Goal: Complete application form

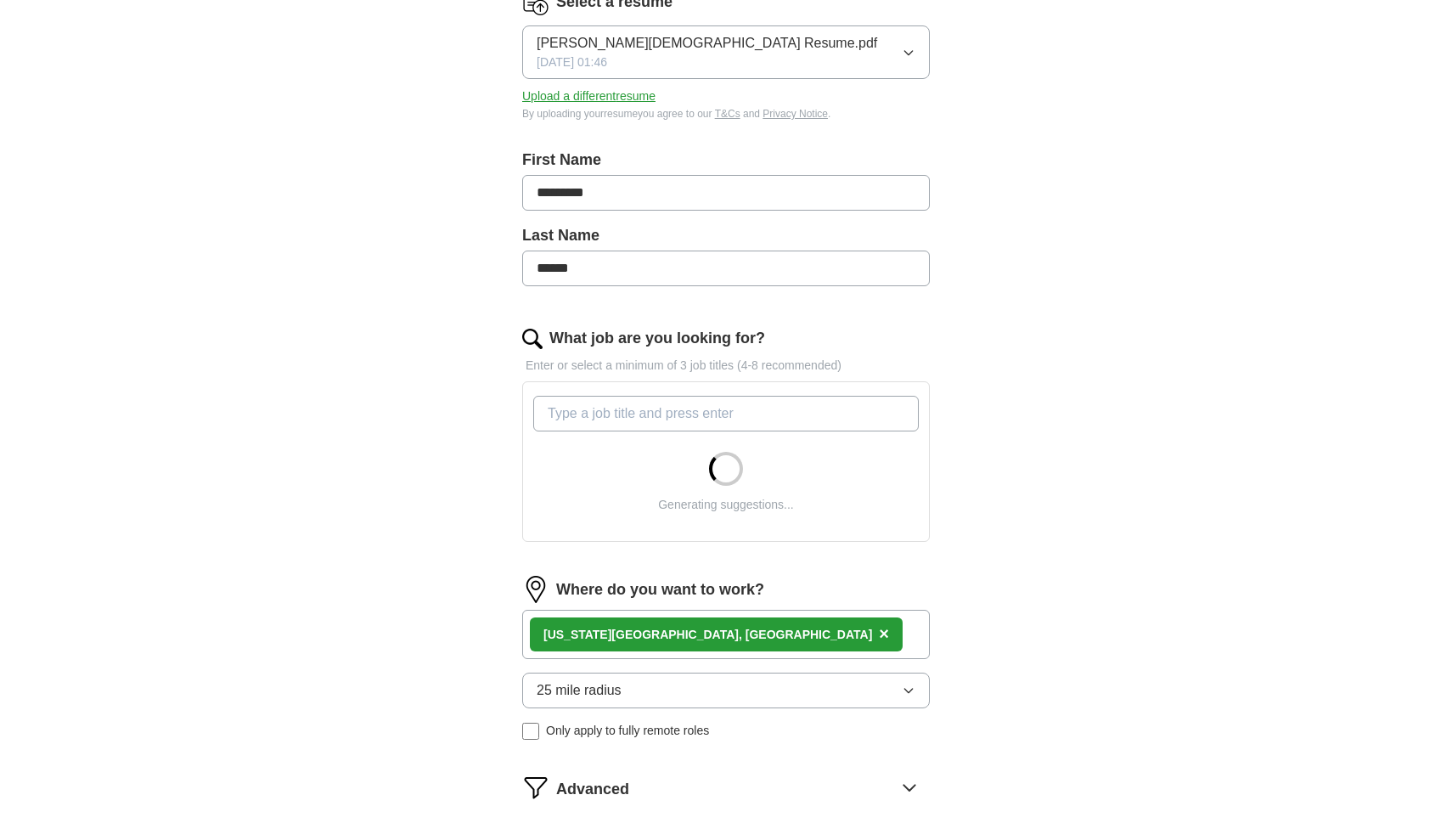
scroll to position [278, 0]
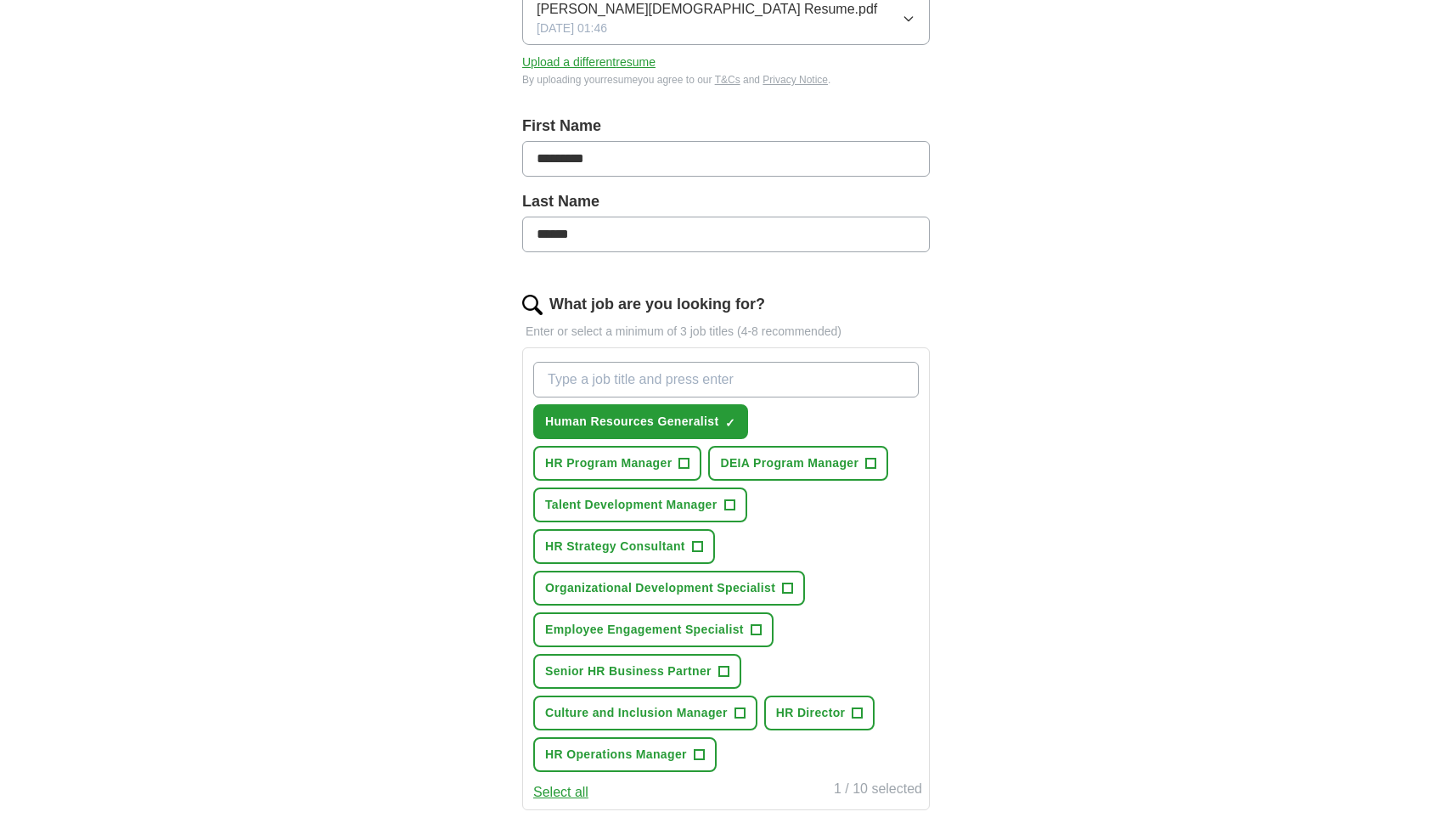
click at [727, 664] on span "+" at bounding box center [723, 671] width 10 height 14
click at [859, 708] on span "+" at bounding box center [857, 713] width 10 height 14
click at [705, 548] on button "HR Strategy Consultant +" at bounding box center [624, 546] width 181 height 35
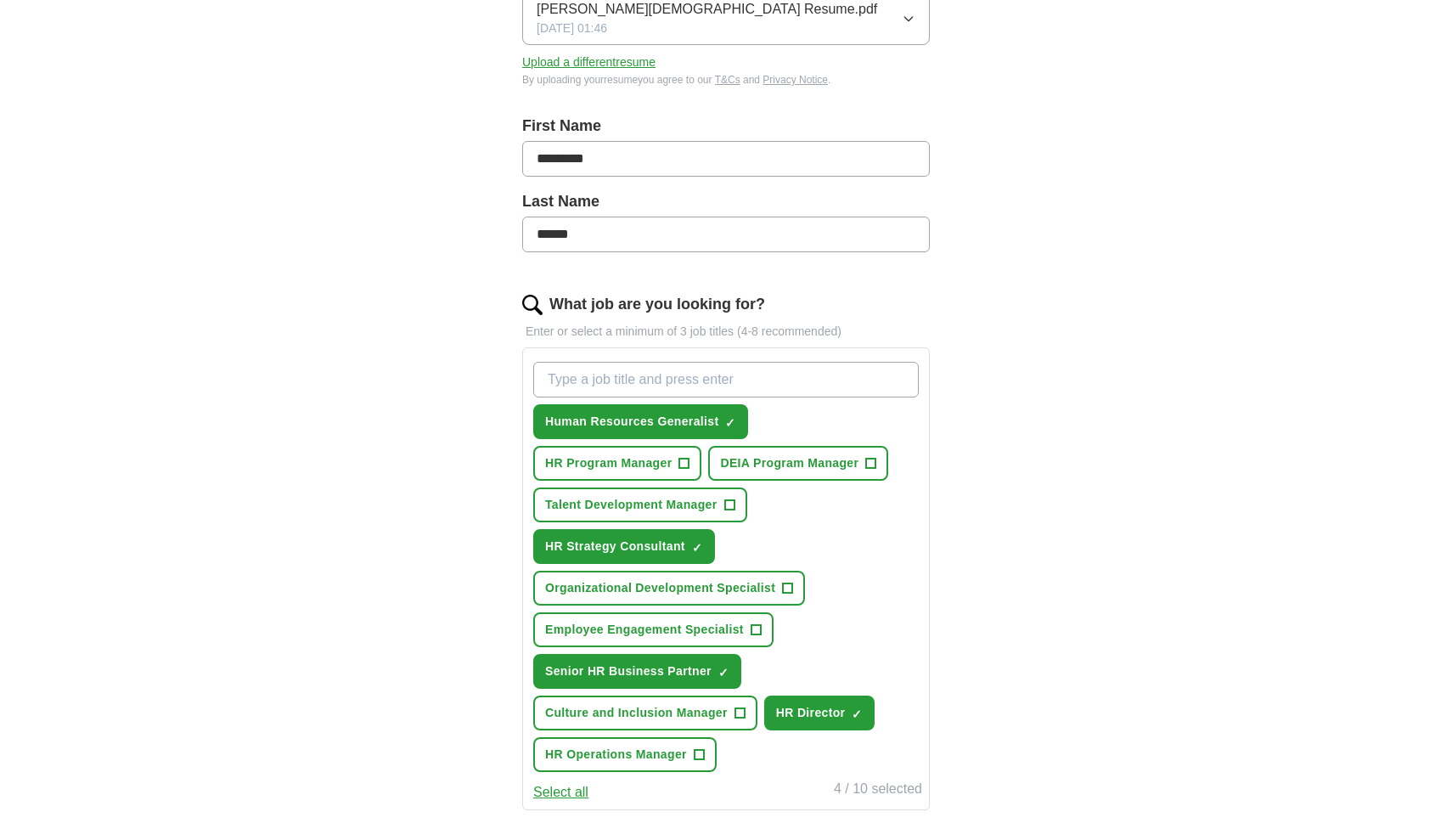
click at [684, 469] on span "+" at bounding box center [684, 463] width 10 height 14
click at [699, 752] on span "+" at bounding box center [698, 754] width 10 height 14
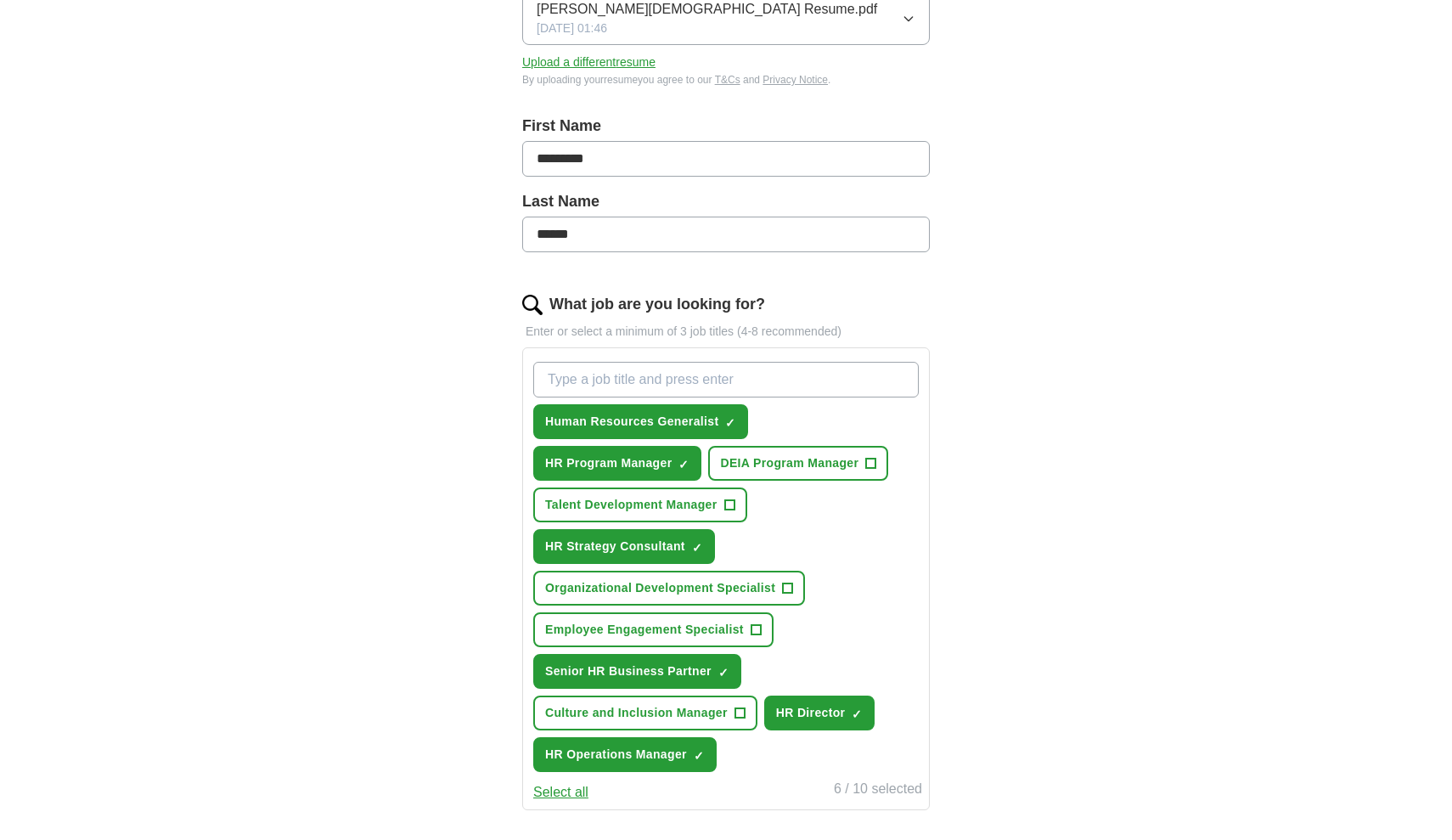
click at [584, 793] on button "Select all" at bounding box center [561, 792] width 55 height 21
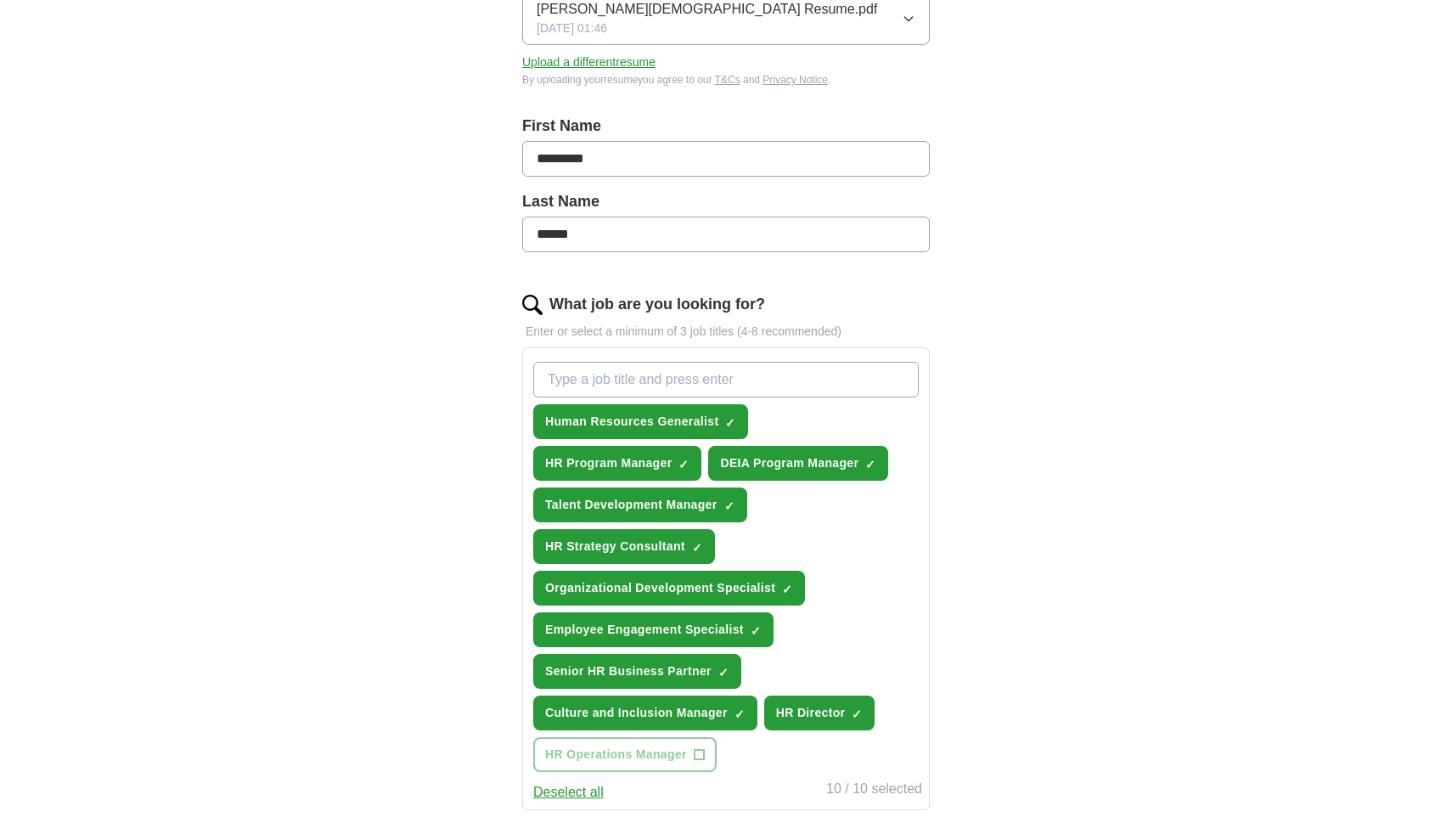
click at [584, 793] on button "Deselect all" at bounding box center [568, 792] width 70 height 21
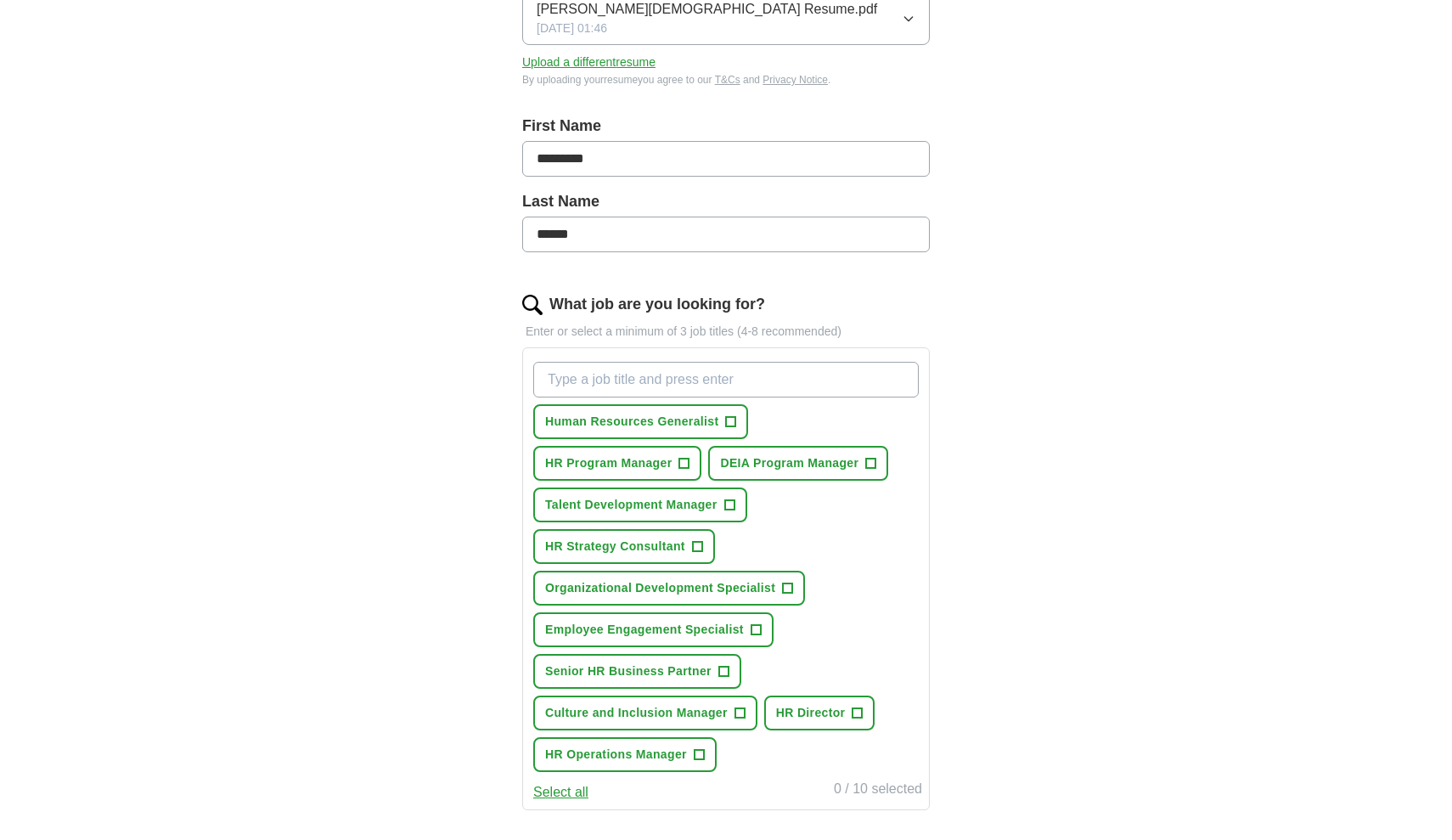
click at [584, 793] on button "Select all" at bounding box center [561, 792] width 55 height 21
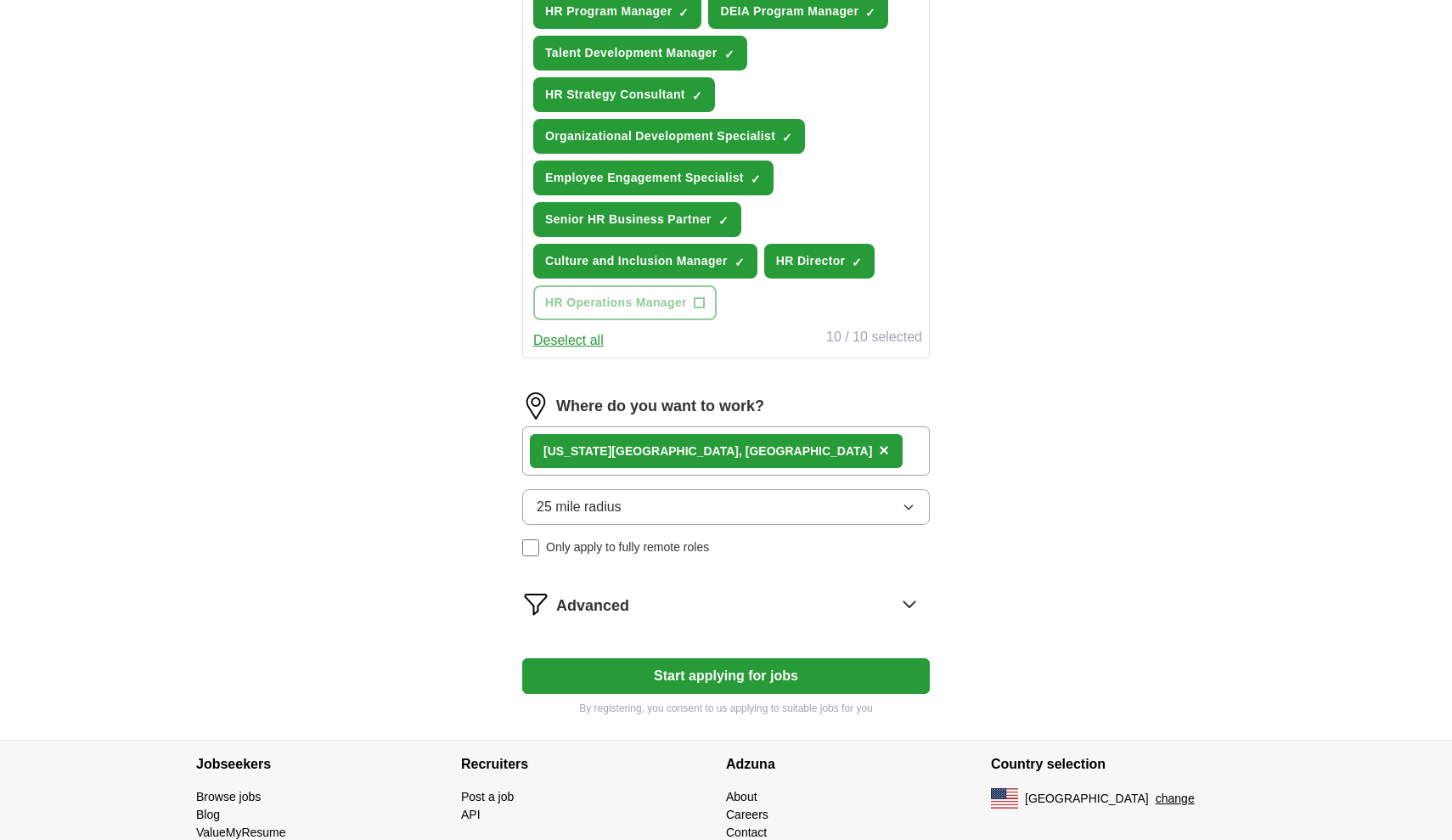
scroll to position [731, 0]
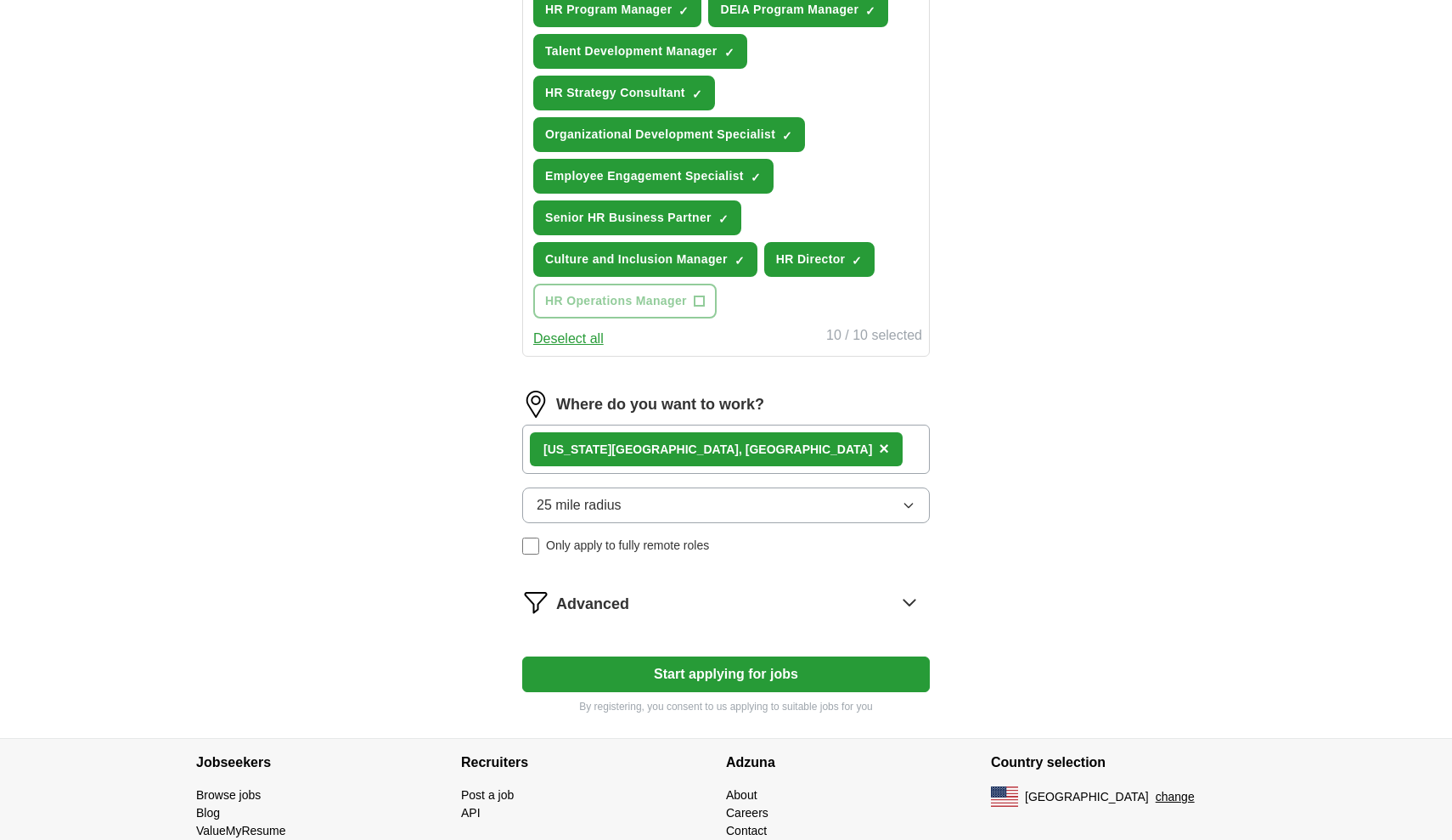
click at [705, 508] on button "25 mile radius" at bounding box center [726, 505] width 407 height 36
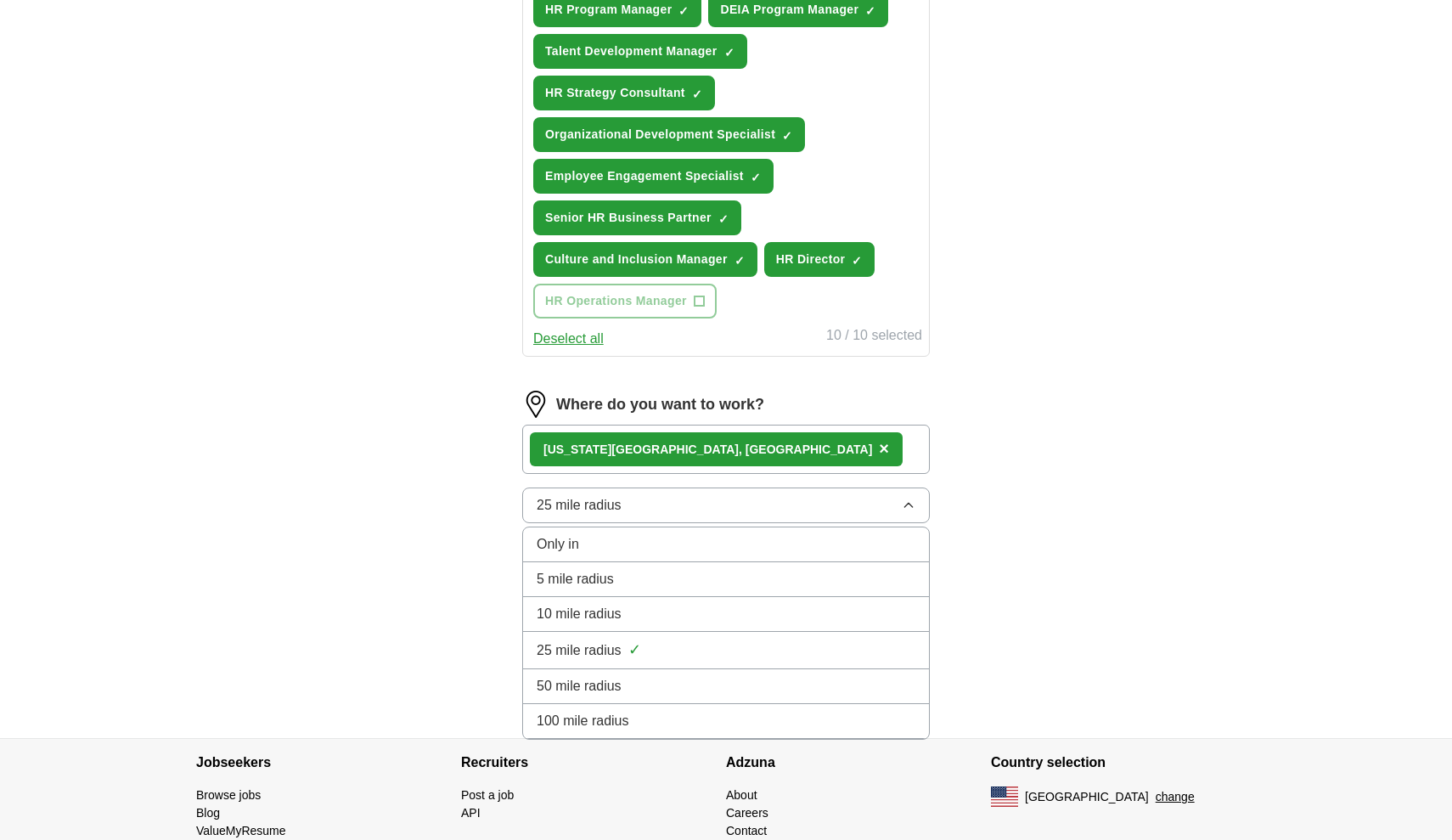
click at [676, 548] on div "Only in" at bounding box center [725, 544] width 378 height 21
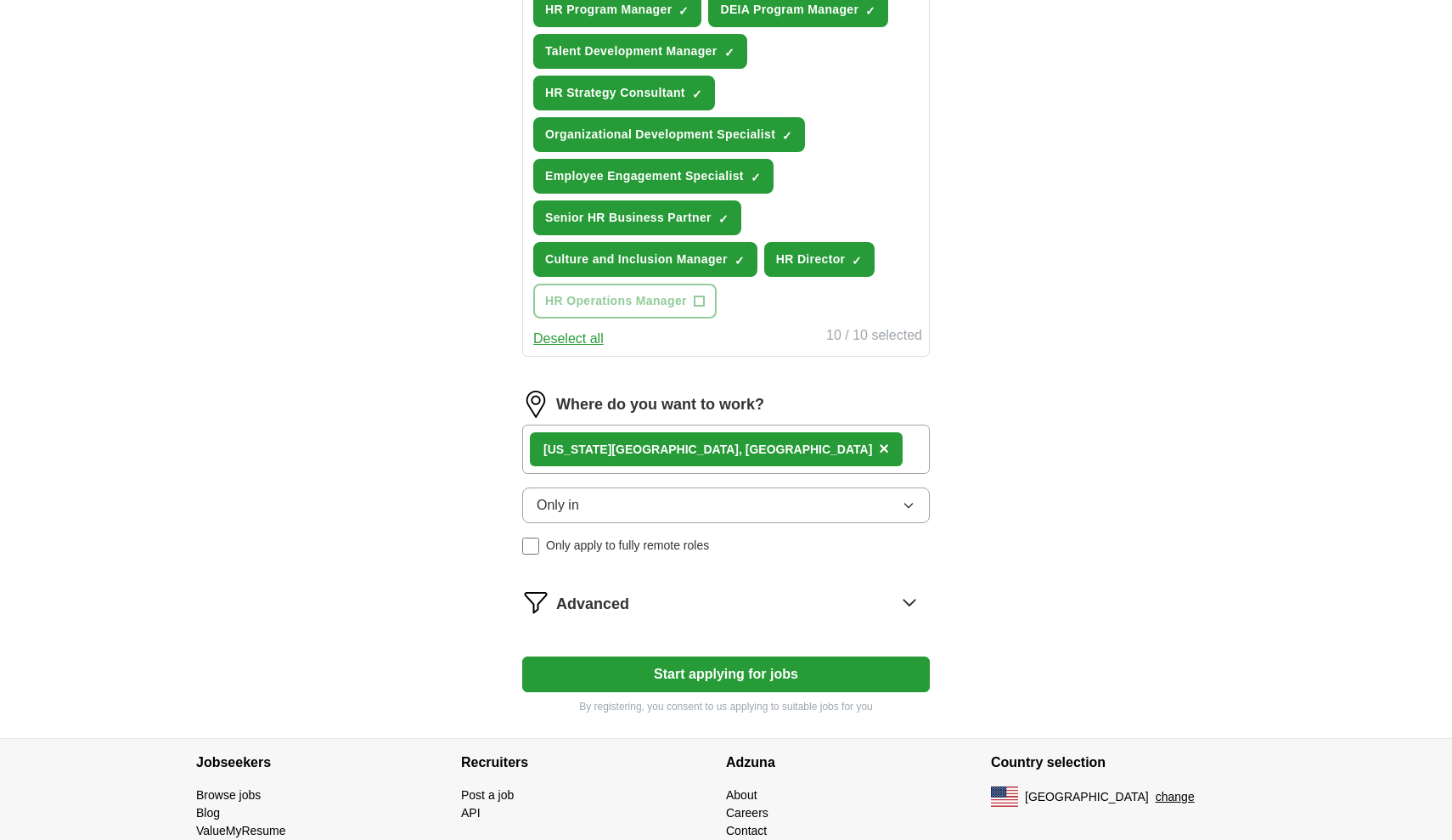
click at [747, 673] on button "Start applying for jobs" at bounding box center [726, 674] width 407 height 36
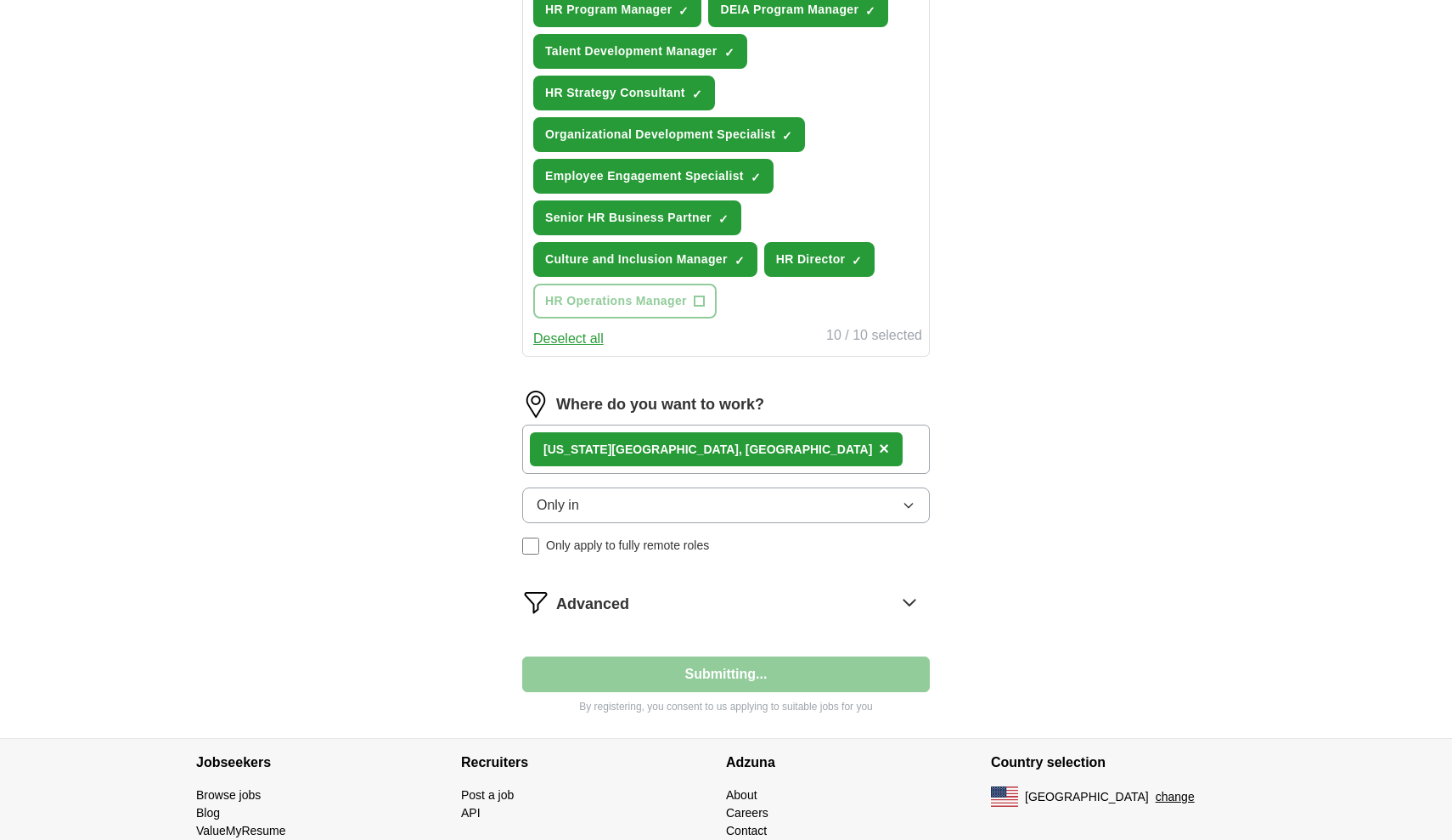
select select "**"
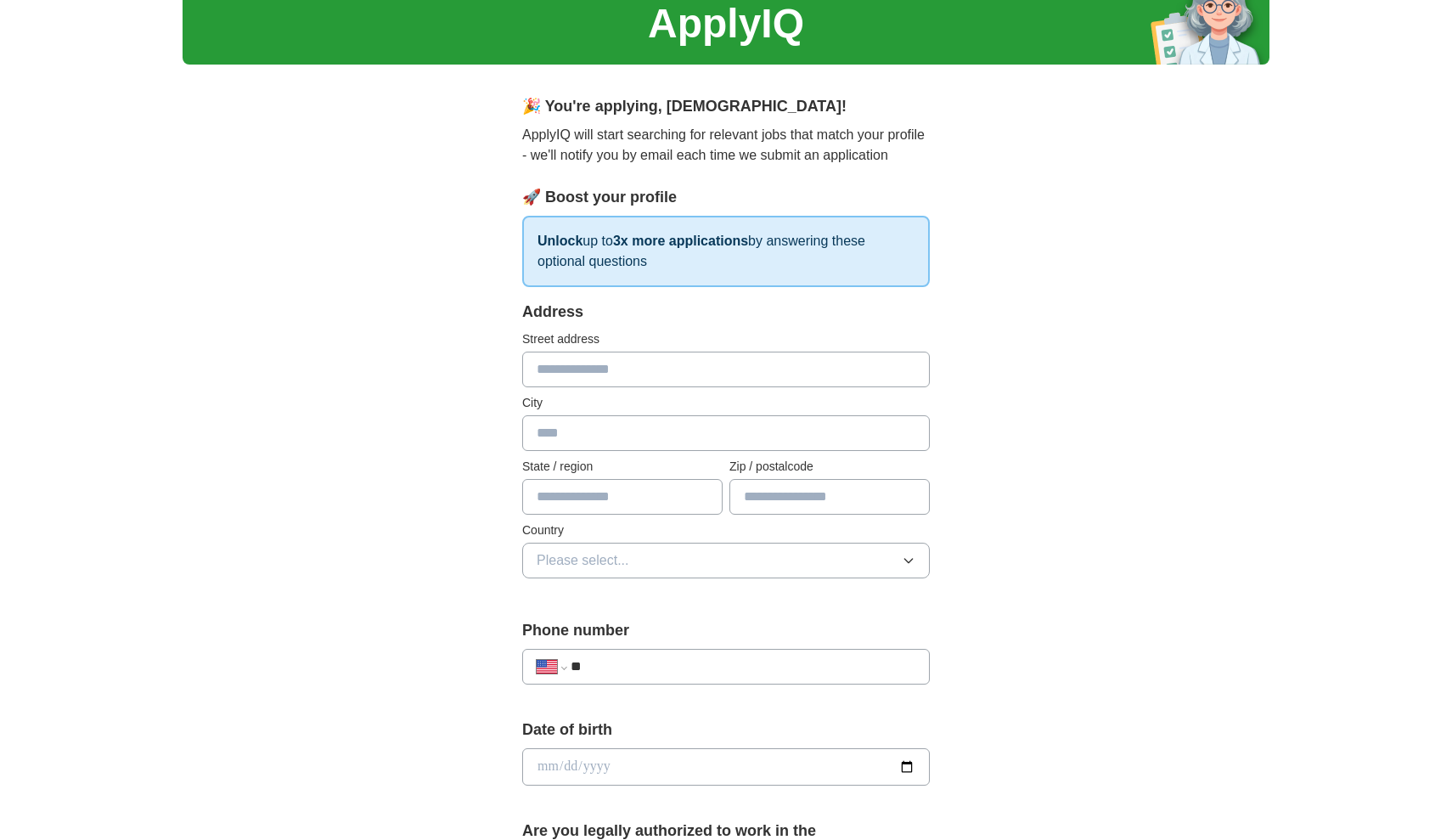
scroll to position [179, 0]
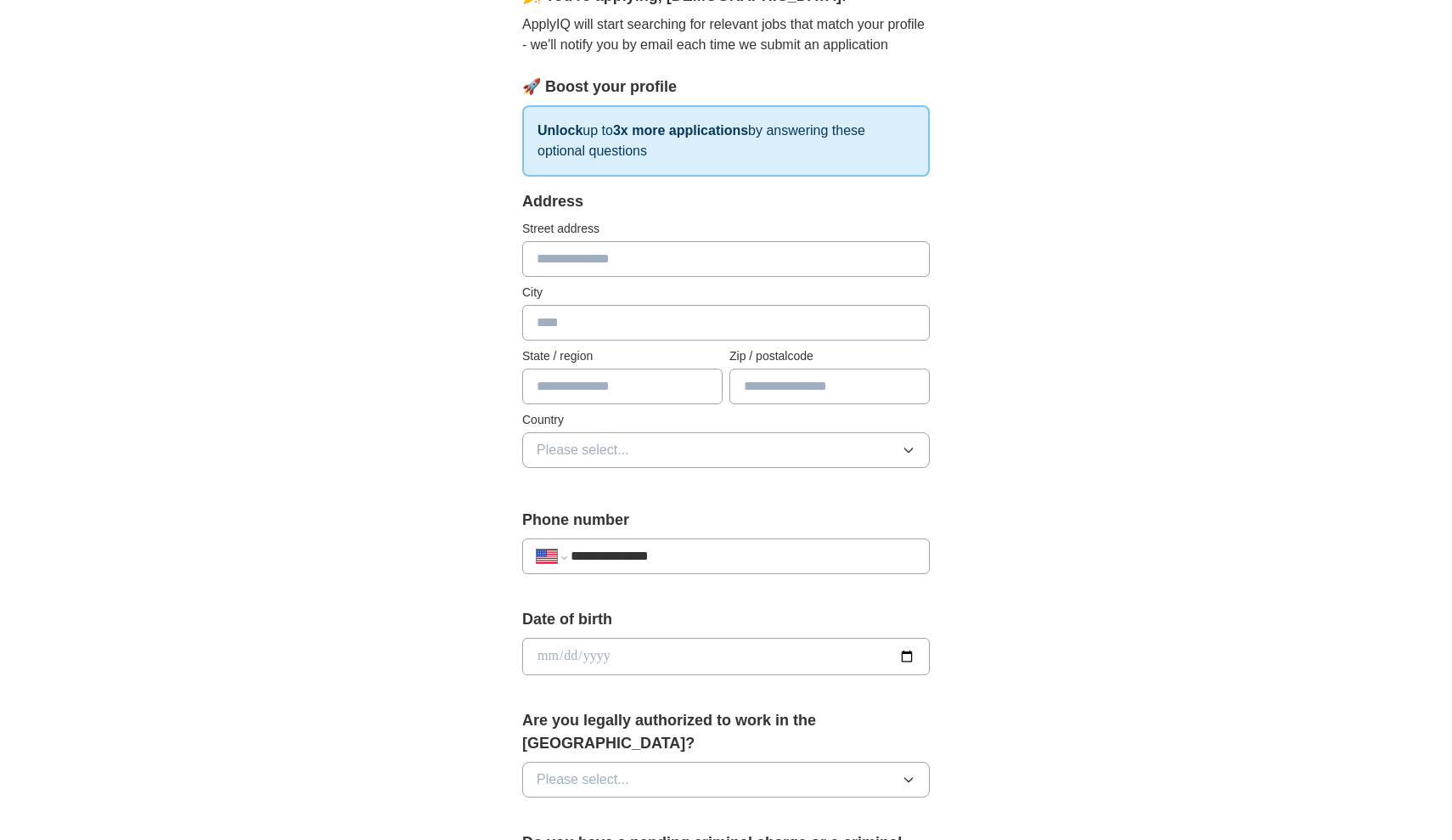
type input "**********"
click at [552, 664] on input "date" at bounding box center [726, 656] width 407 height 37
click at [569, 649] on input "date" at bounding box center [726, 656] width 407 height 37
click at [598, 657] on input "date" at bounding box center [726, 656] width 407 height 37
type input "**********"
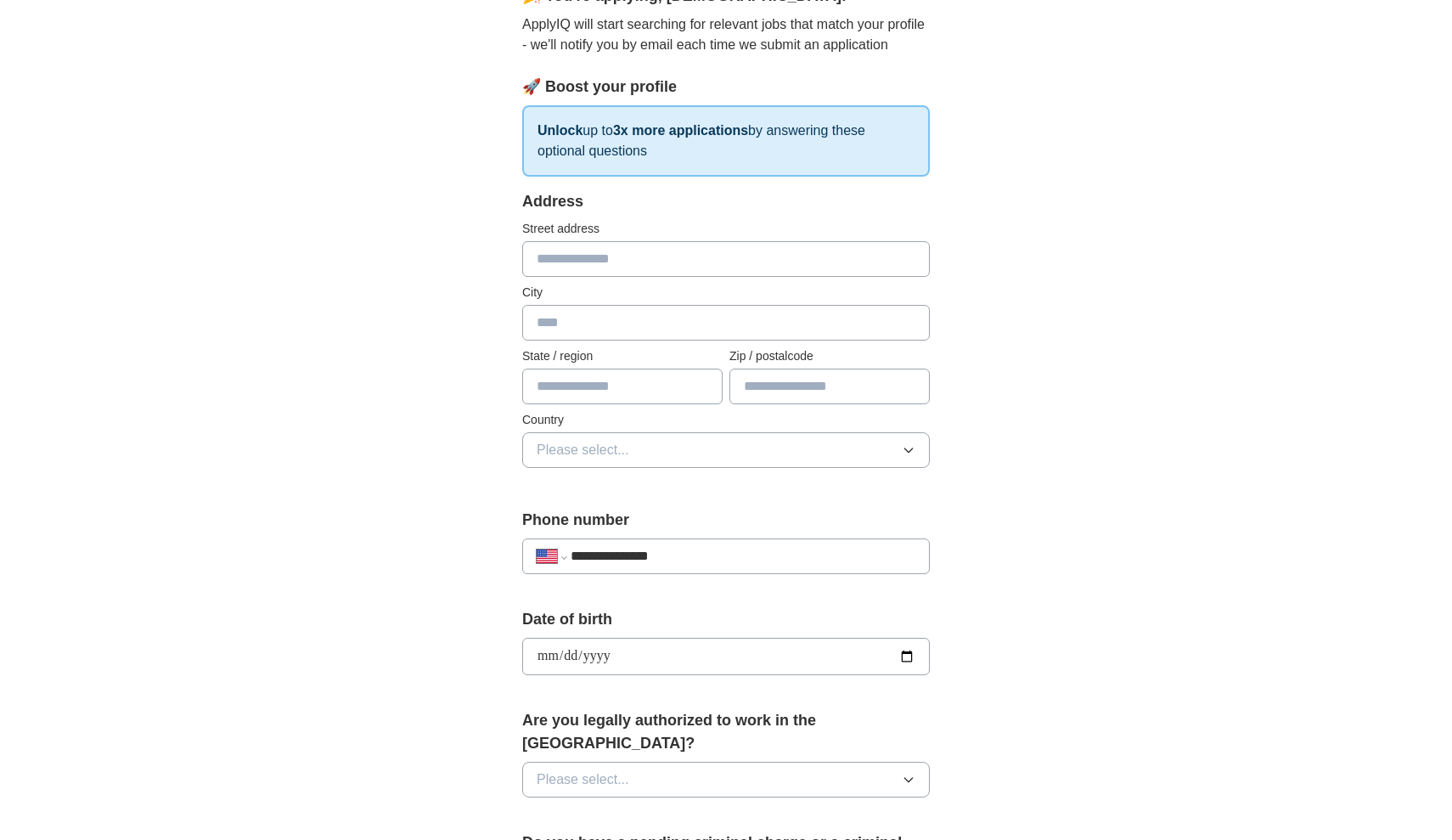
click at [490, 667] on div "**********" at bounding box center [725, 692] width 543 height 1451
click at [558, 769] on span "Please select..." at bounding box center [582, 779] width 93 height 21
click at [548, 808] on span "Yes" at bounding box center [548, 819] width 22 height 21
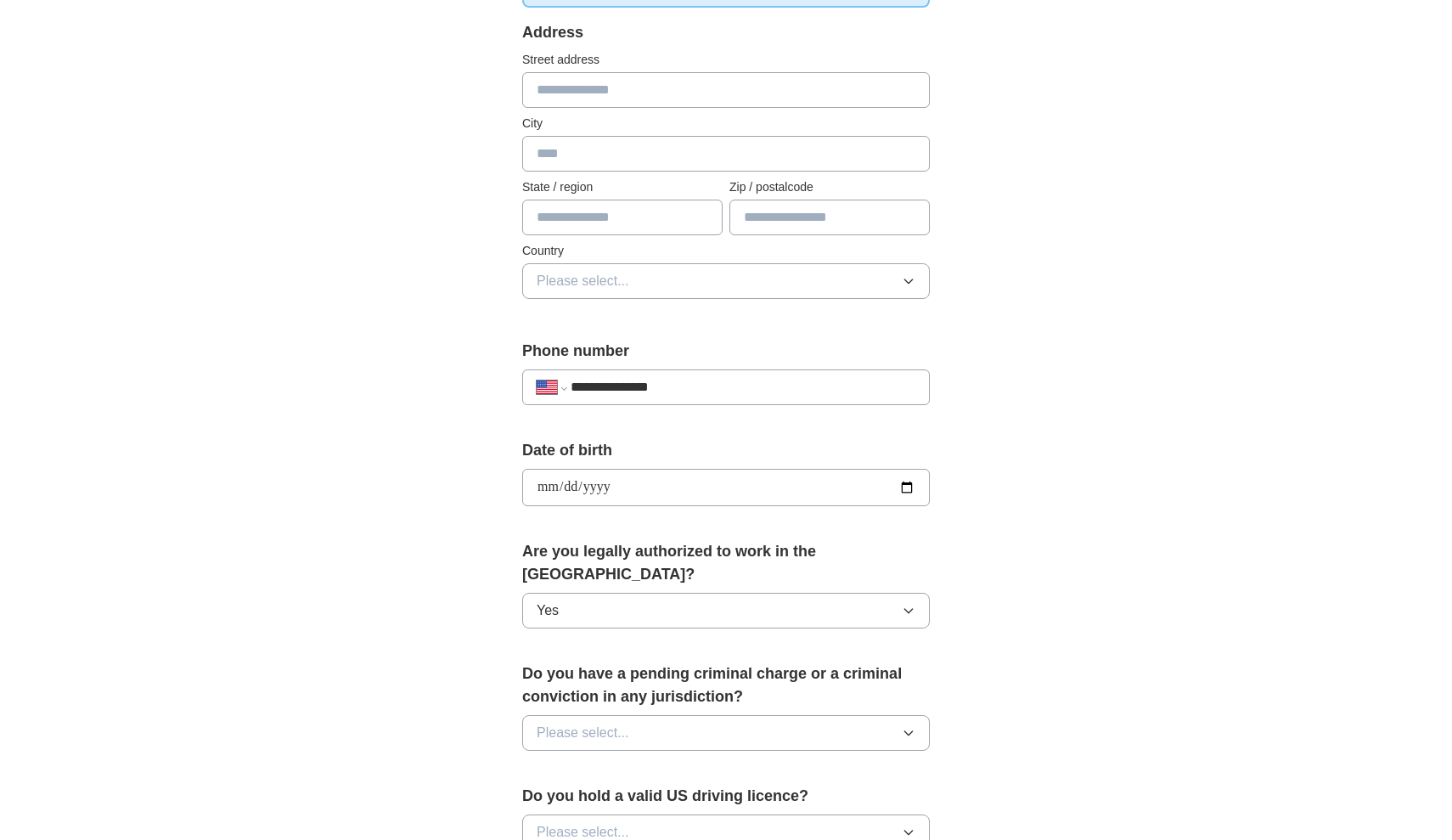
scroll to position [360, 0]
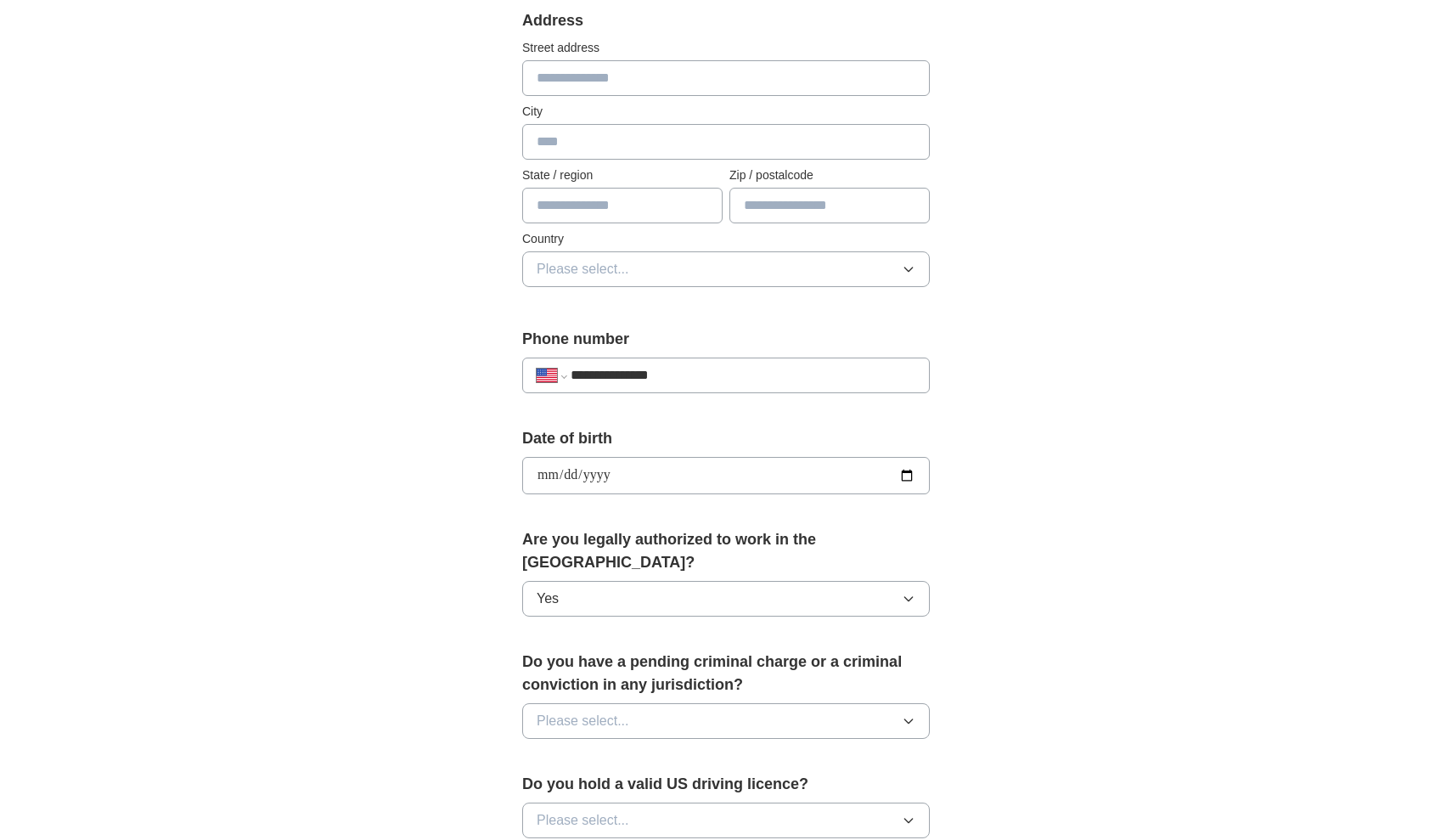
click at [569, 710] on span "Please select..." at bounding box center [582, 720] width 93 height 21
click at [548, 785] on span "No" at bounding box center [545, 795] width 17 height 21
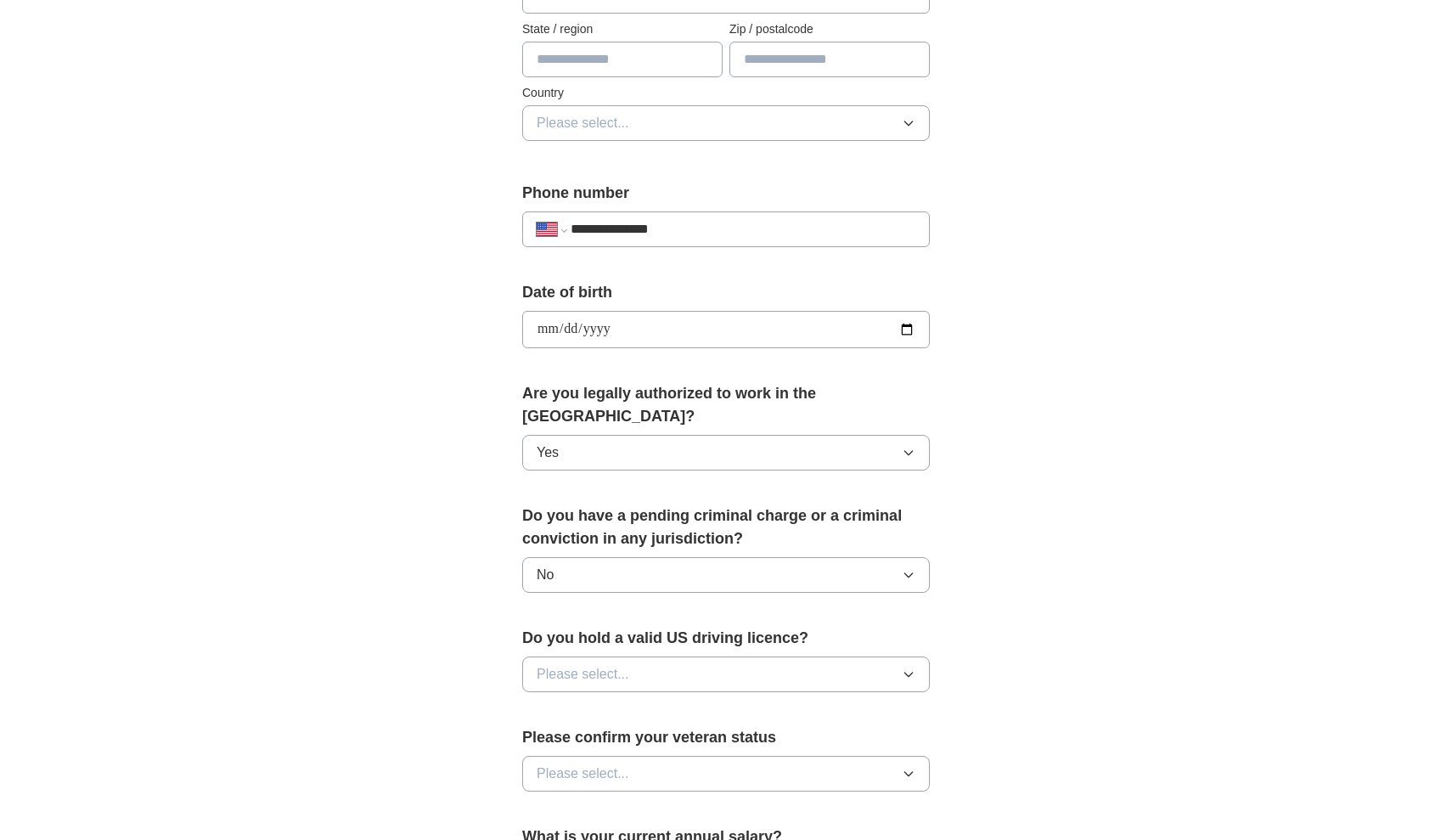
scroll to position [515, 0]
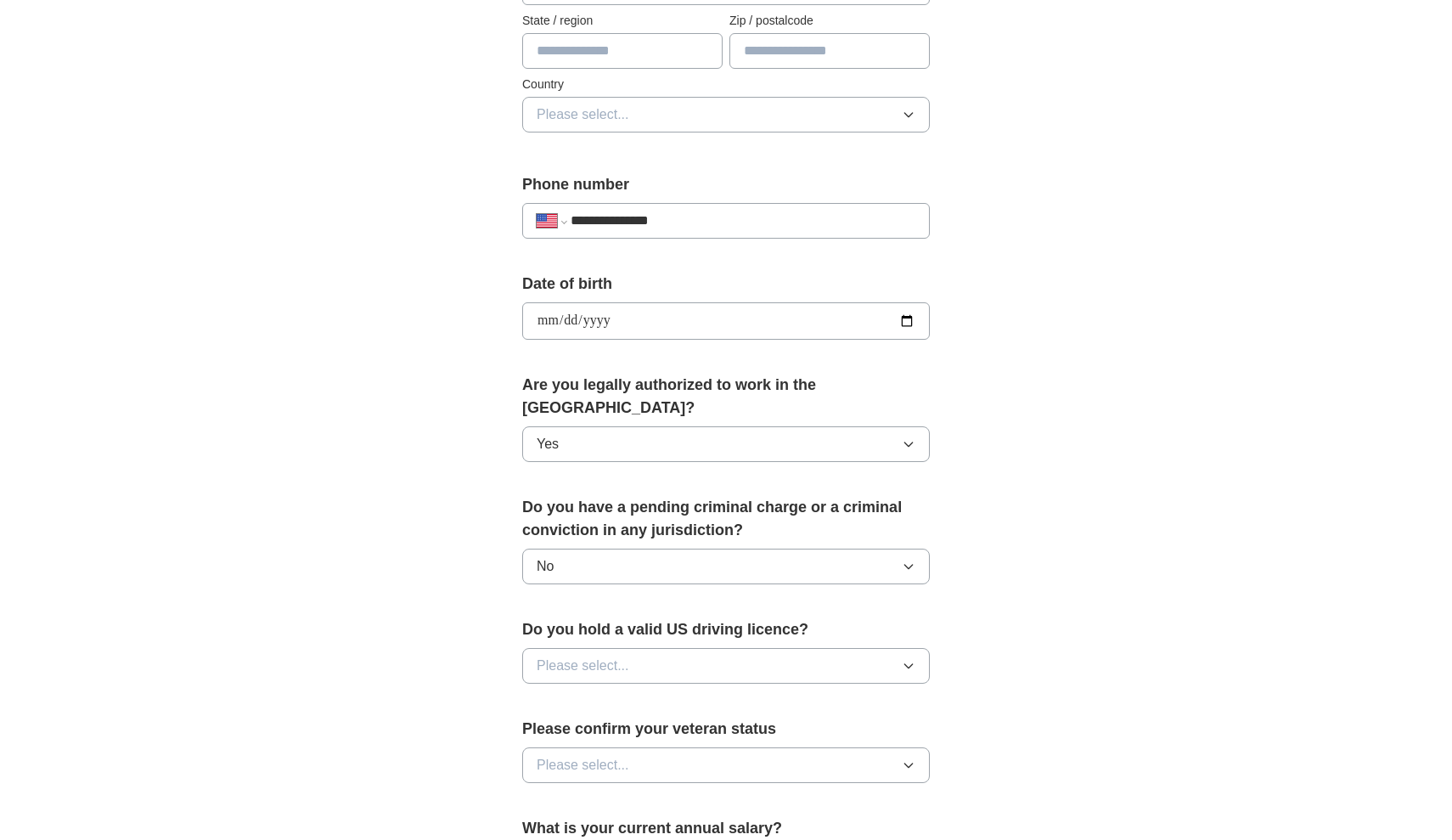
click at [591, 655] on span "Please select..." at bounding box center [582, 665] width 93 height 21
click at [575, 694] on div "Yes" at bounding box center [725, 705] width 378 height 21
click at [571, 755] on span "Please select..." at bounding box center [582, 765] width 93 height 21
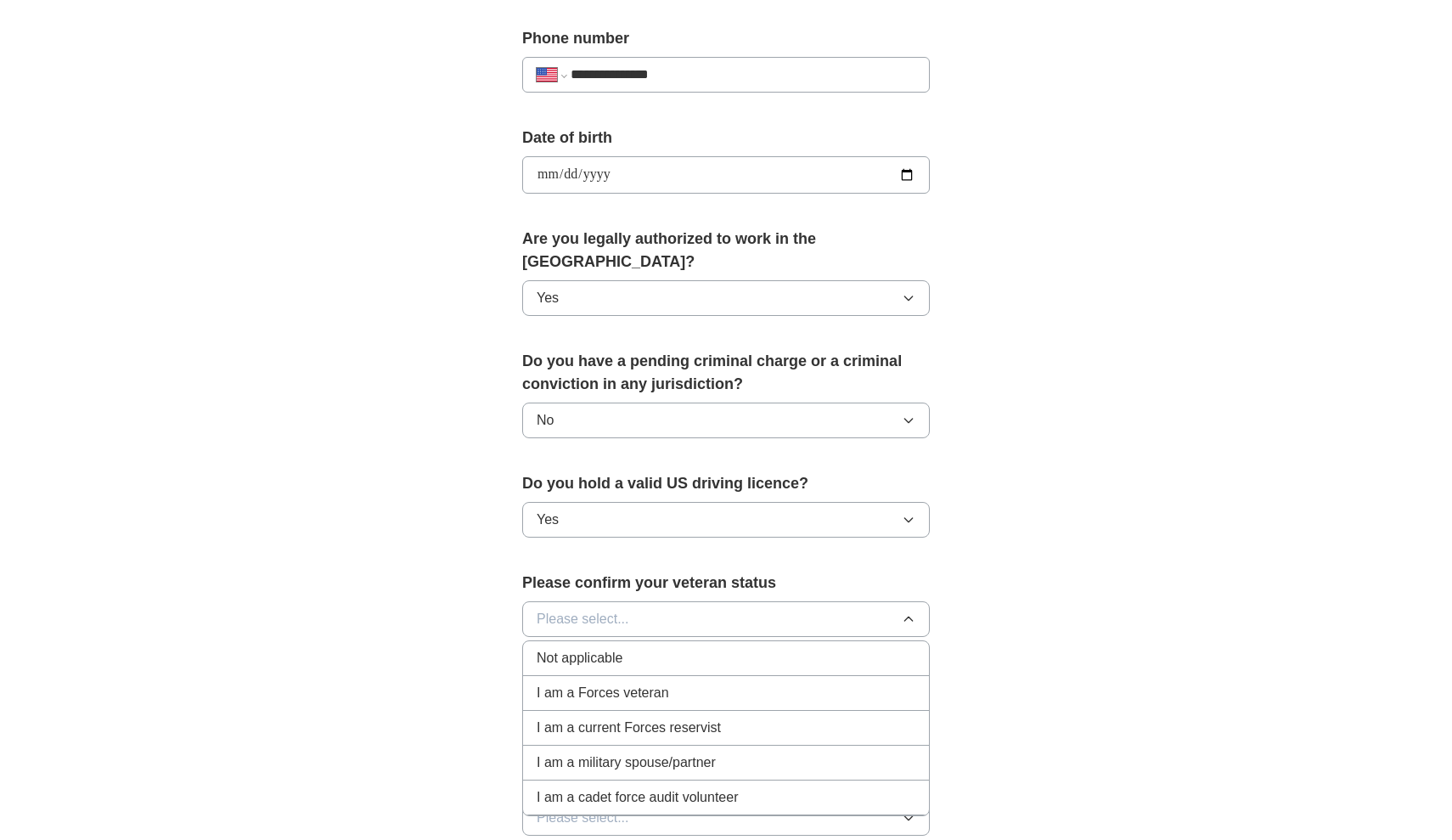
scroll to position [677, 0]
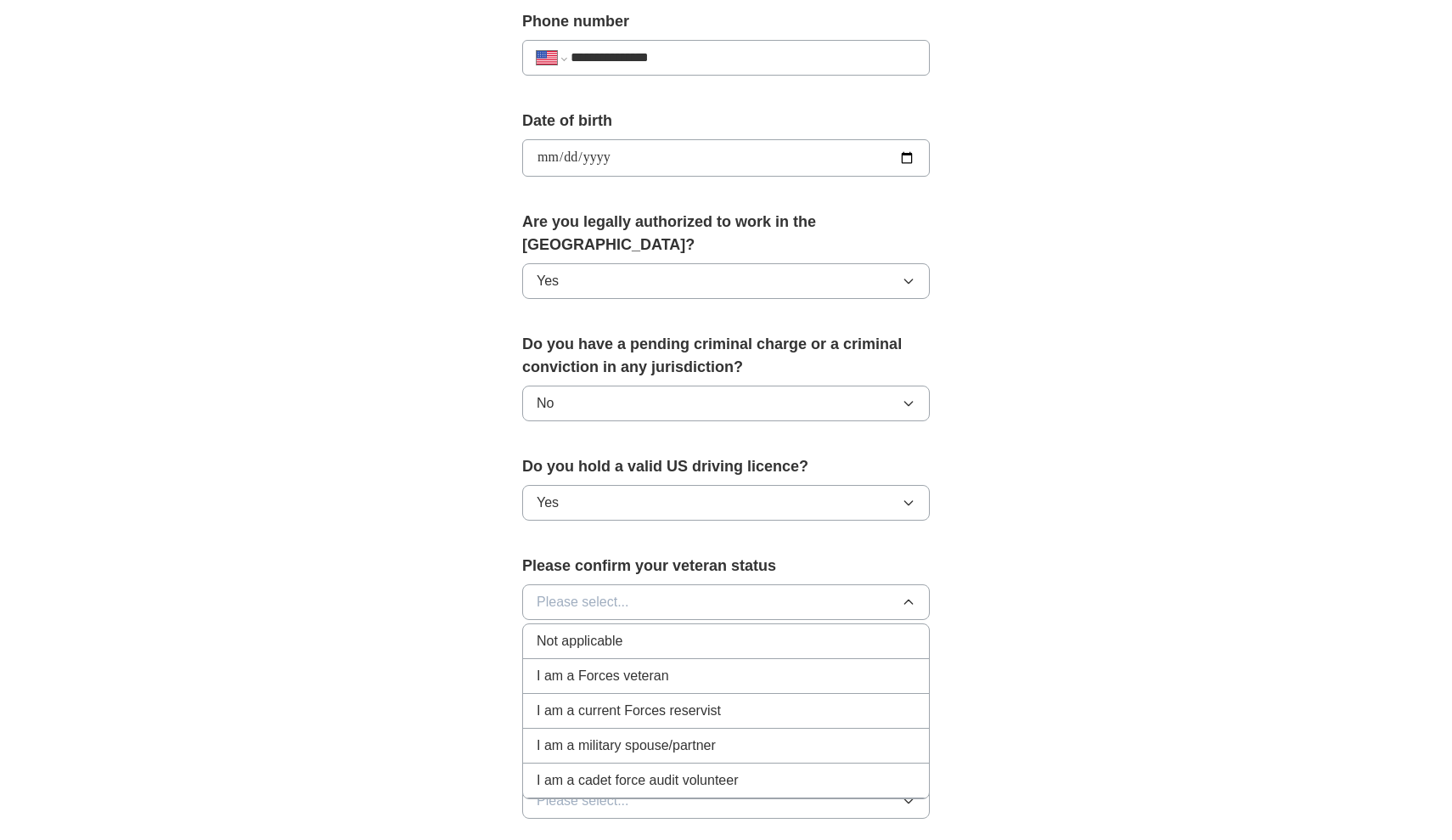
click at [620, 631] on span "Not applicable" at bounding box center [579, 641] width 86 height 21
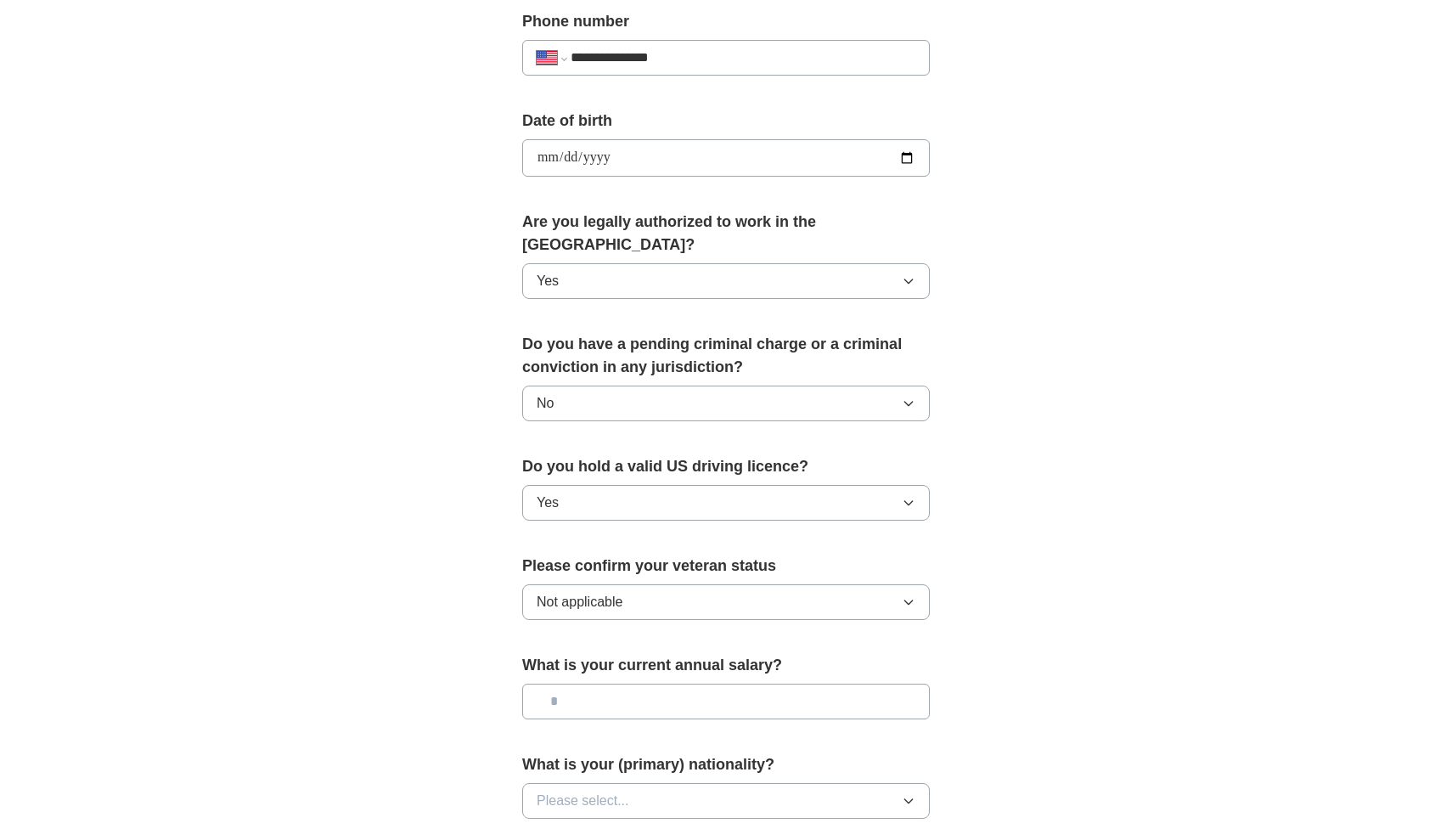
click at [637, 683] on input "text" at bounding box center [726, 701] width 407 height 36
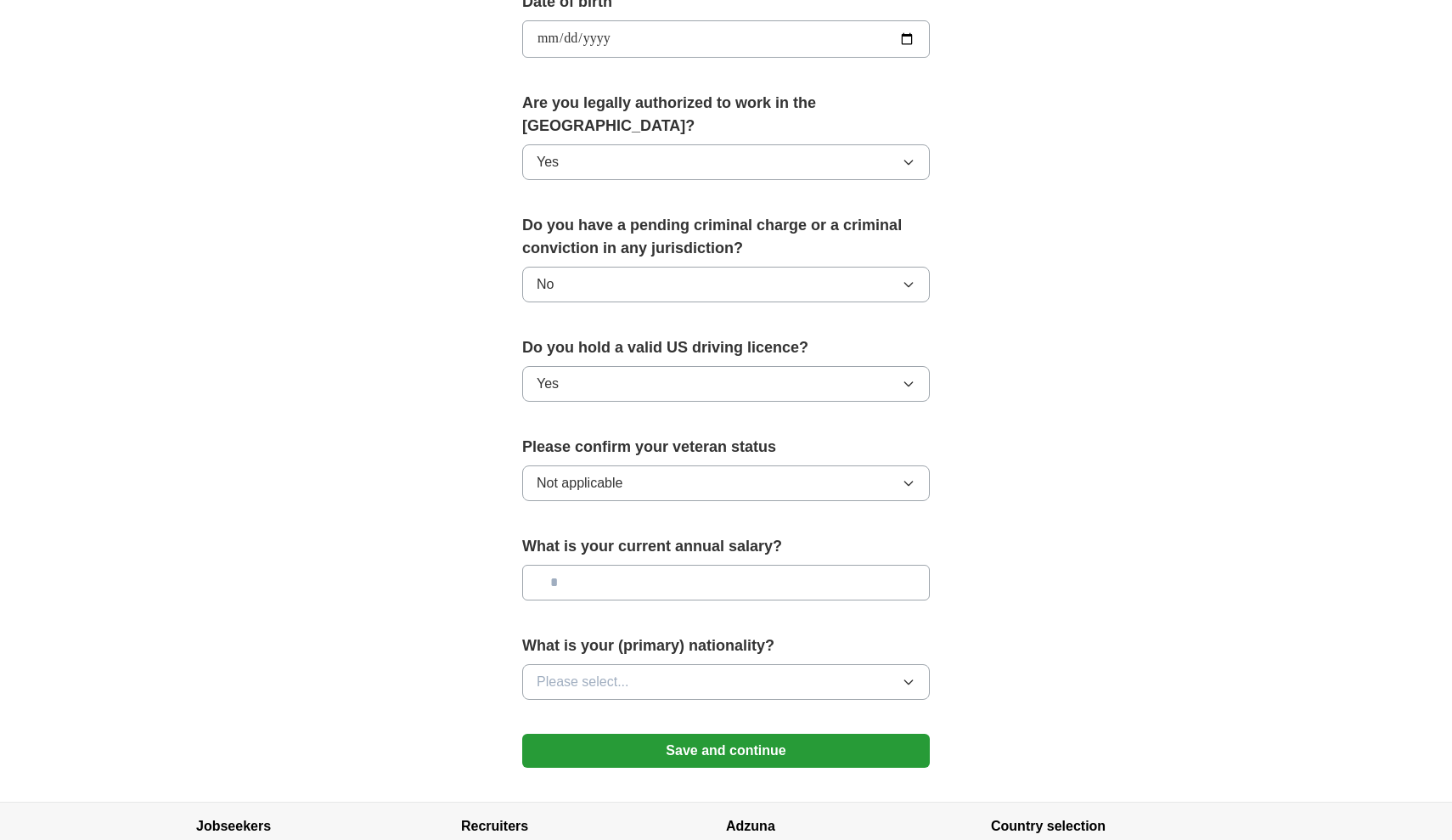
scroll to position [830, 0]
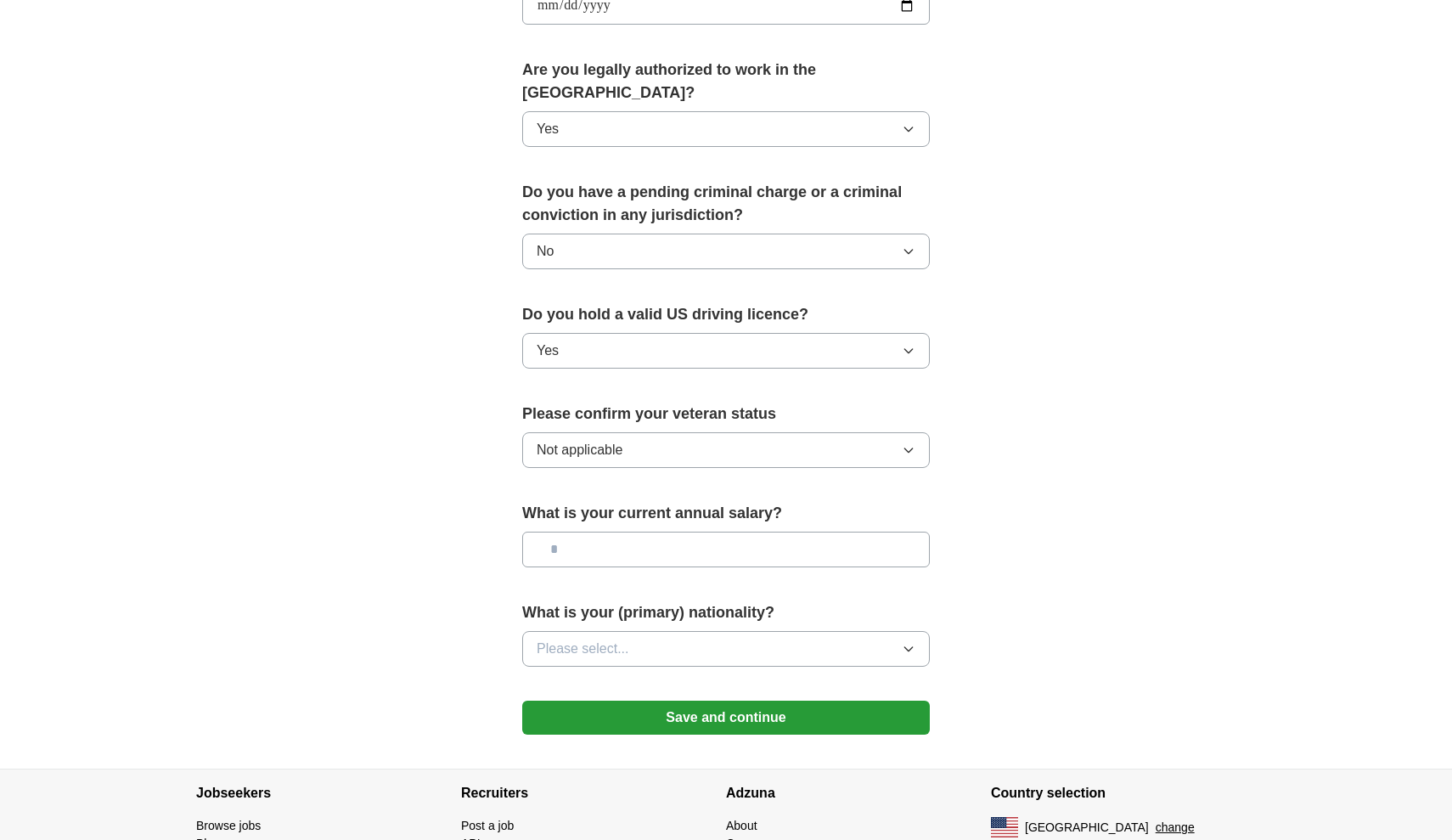
click at [655, 631] on button "Please select..." at bounding box center [726, 648] width 407 height 36
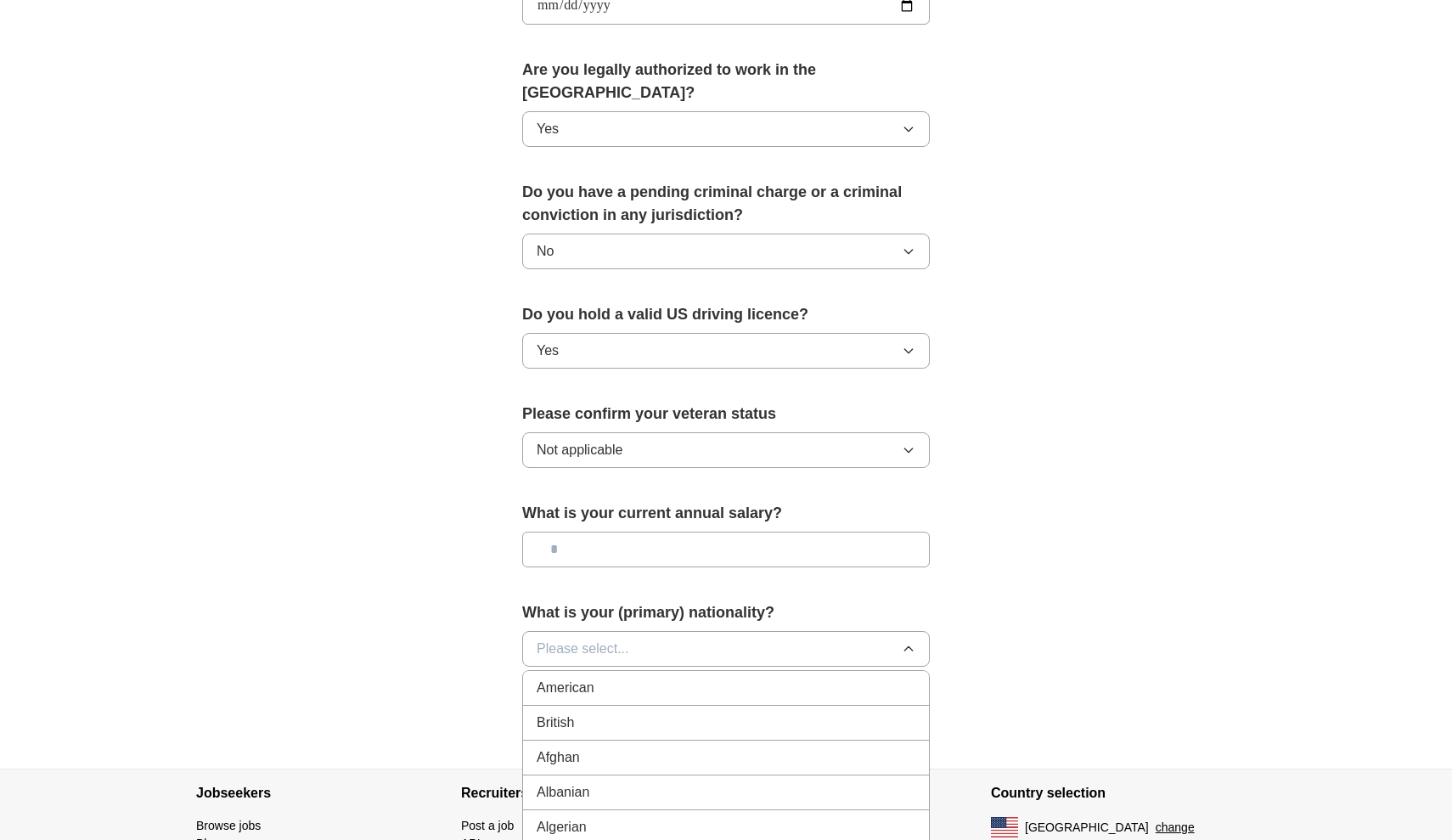
click at [633, 677] on div "American" at bounding box center [725, 688] width 378 height 21
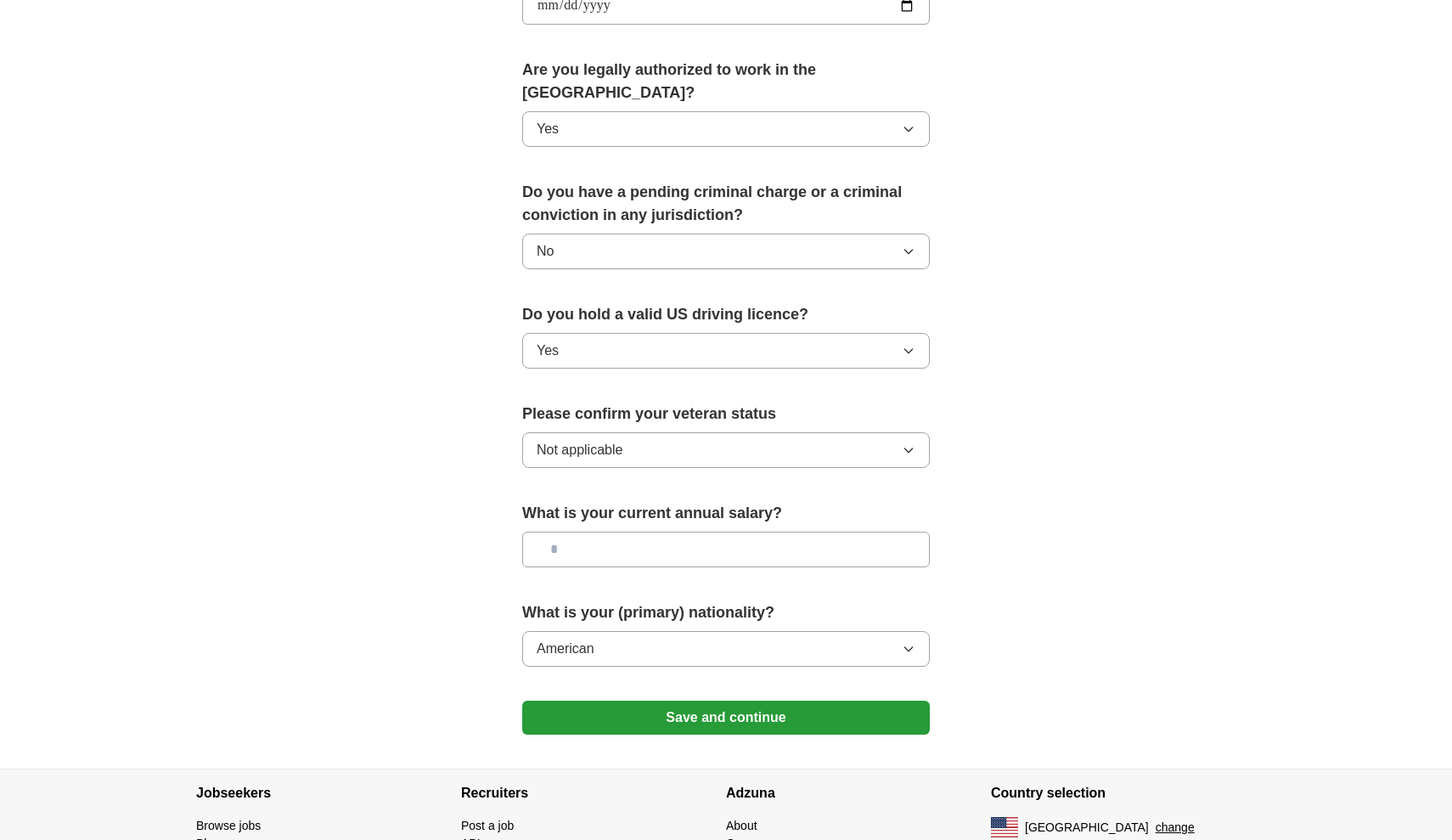
click at [645, 701] on button "Save and continue" at bounding box center [726, 718] width 407 height 34
